Goal: Transaction & Acquisition: Book appointment/travel/reservation

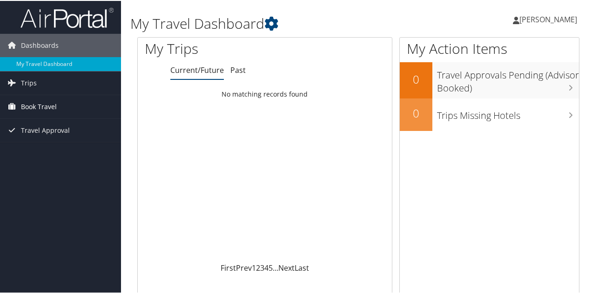
click at [40, 106] on span "Book Travel" at bounding box center [39, 105] width 36 height 23
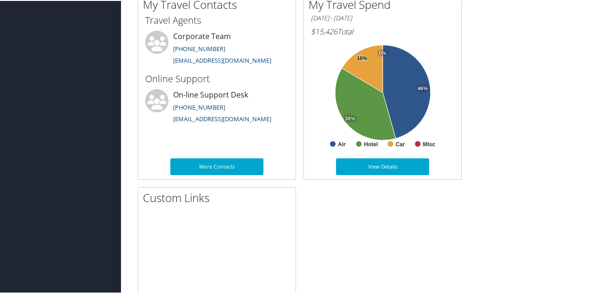
scroll to position [558, 0]
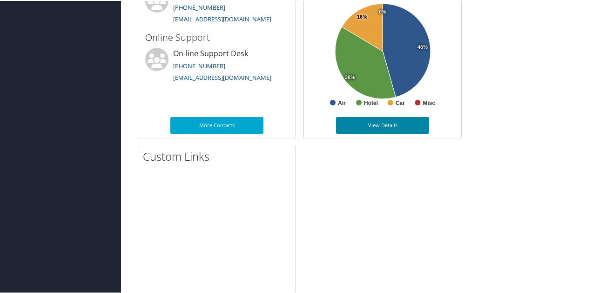
click at [386, 127] on link "View Details" at bounding box center [382, 124] width 93 height 17
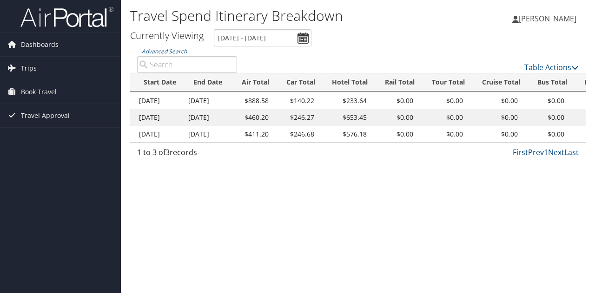
scroll to position [0, 271]
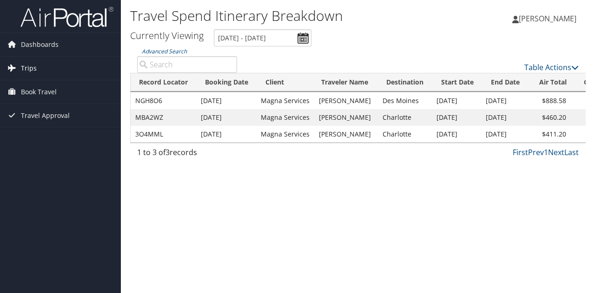
click at [73, 68] on link "Trips" at bounding box center [60, 68] width 121 height 23
click at [47, 135] on span "Book Travel" at bounding box center [39, 133] width 36 height 23
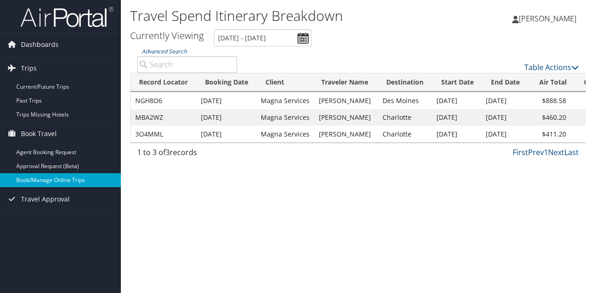
click at [49, 180] on link "Book/Manage Online Trips" at bounding box center [60, 180] width 121 height 14
